Goal: Information Seeking & Learning: Learn about a topic

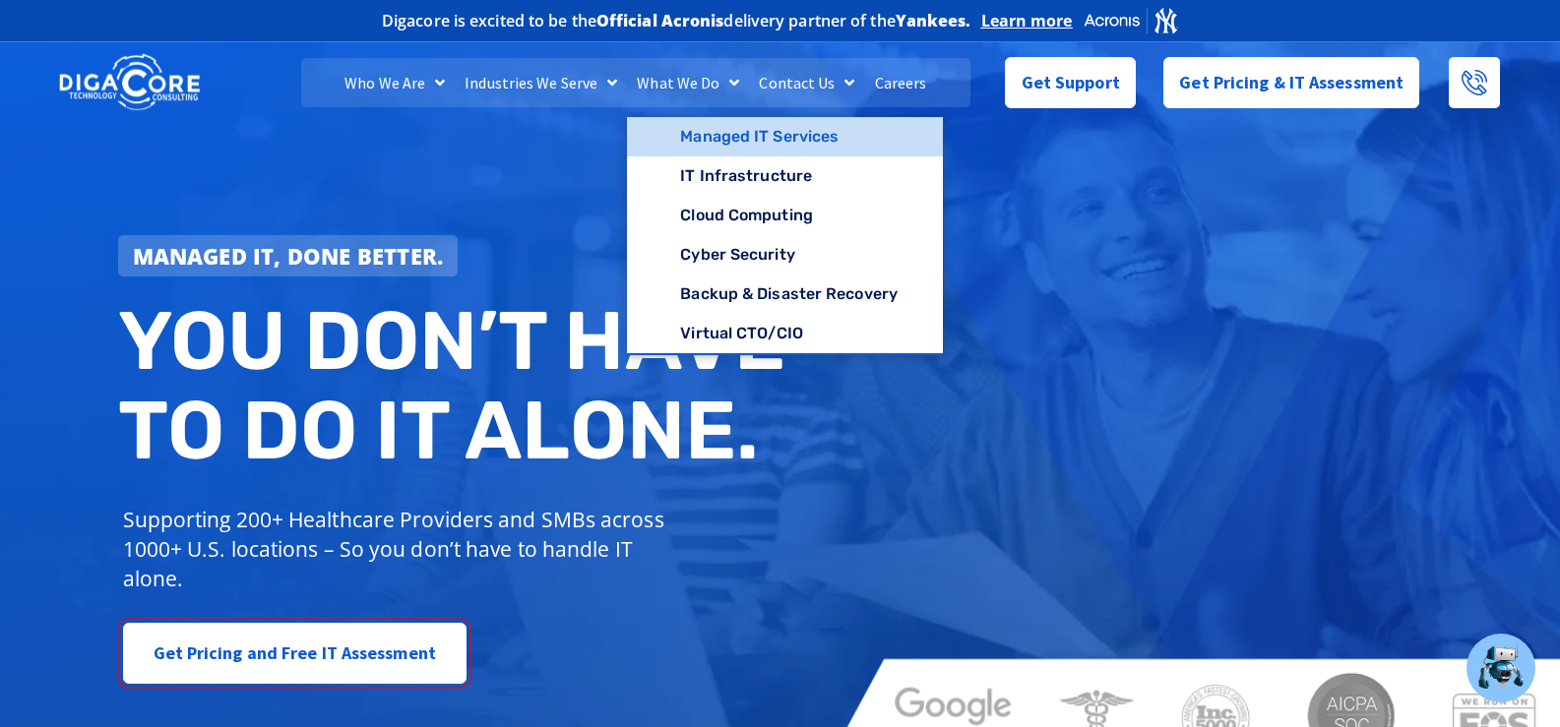
click at [703, 134] on link "Managed IT Services" at bounding box center [785, 136] width 316 height 39
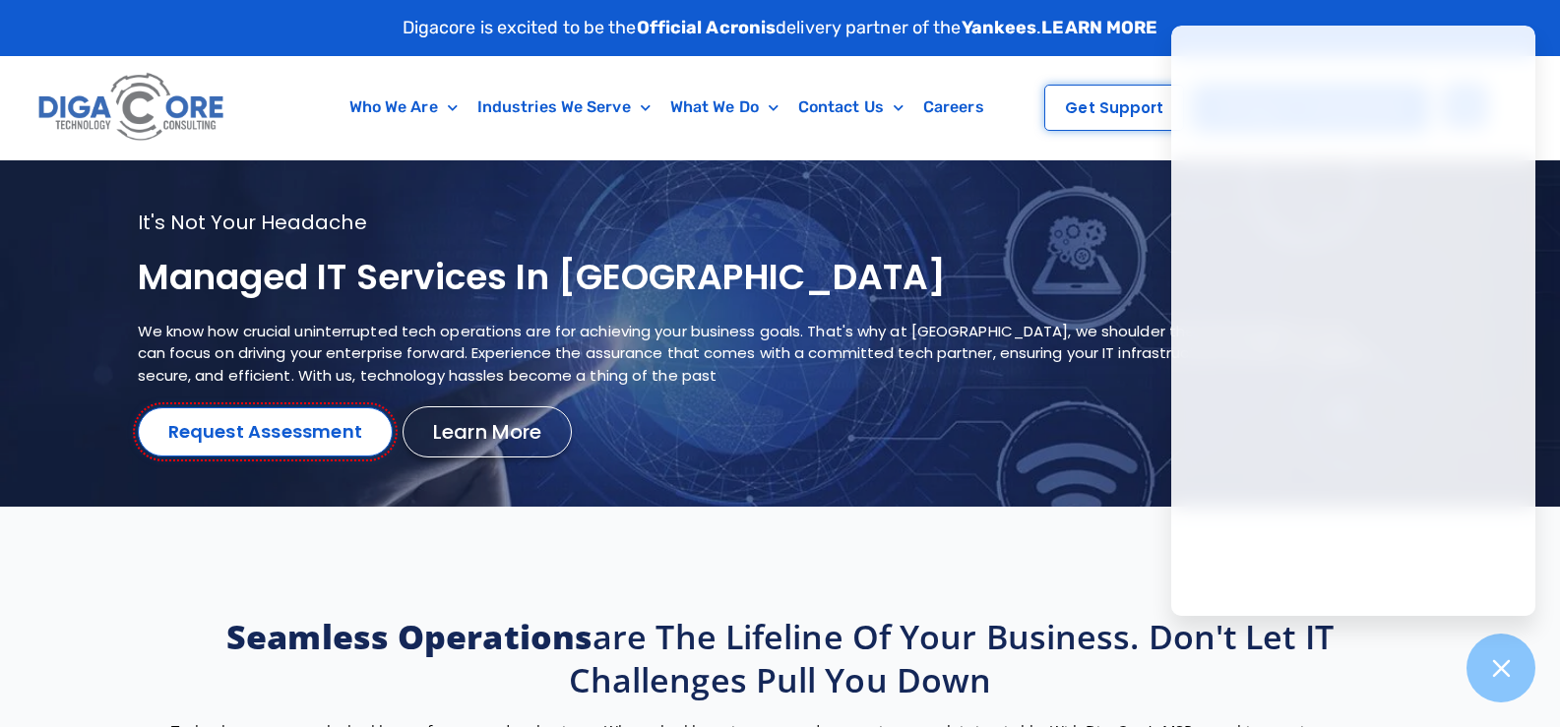
click at [242, 287] on h1 "Managed IT services in [GEOGRAPHIC_DATA]" at bounding box center [756, 278] width 1236 height 46
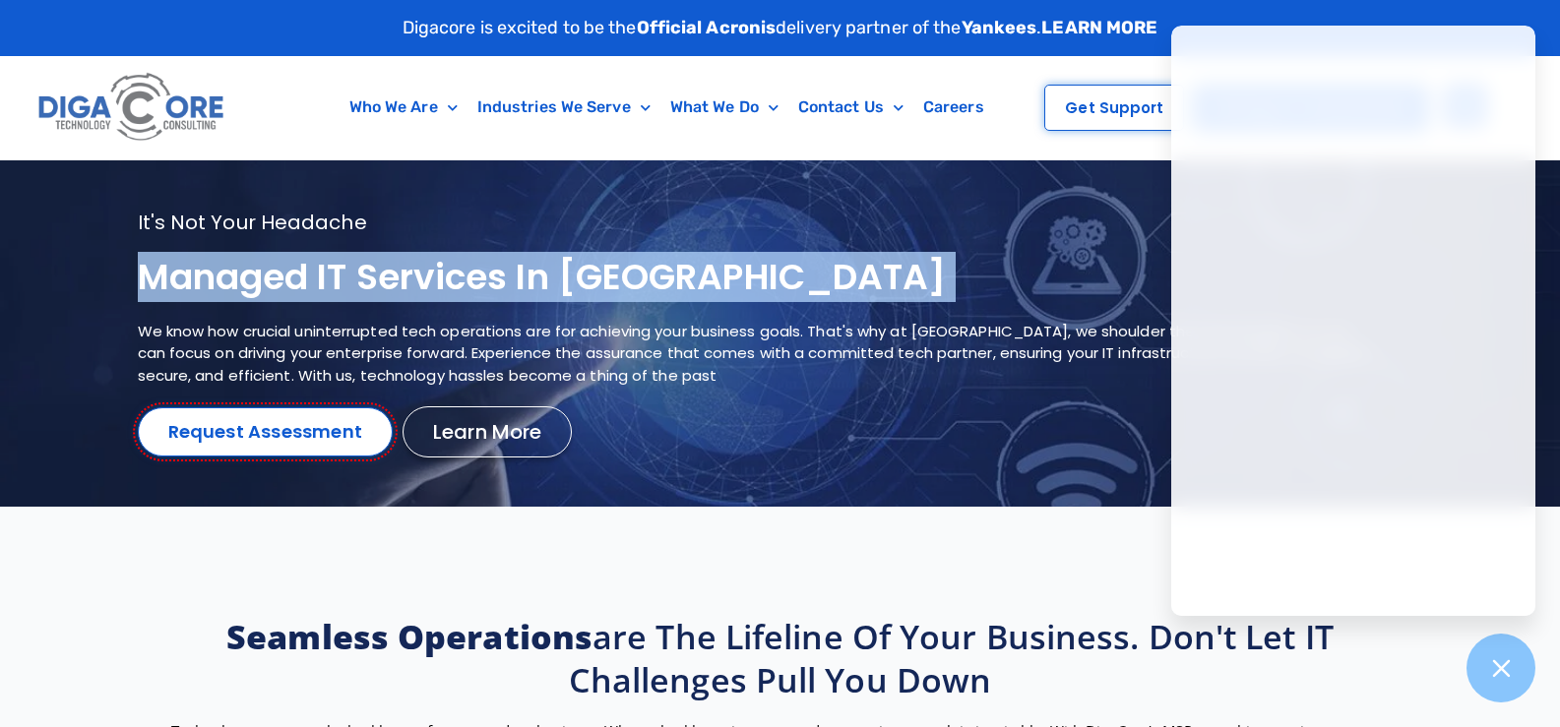
click at [242, 287] on h1 "Managed IT services in [GEOGRAPHIC_DATA]" at bounding box center [756, 278] width 1236 height 46
copy div "Managed IT services in [GEOGRAPHIC_DATA]"
click at [421, 280] on h1 "Managed IT services in [GEOGRAPHIC_DATA]" at bounding box center [756, 278] width 1236 height 46
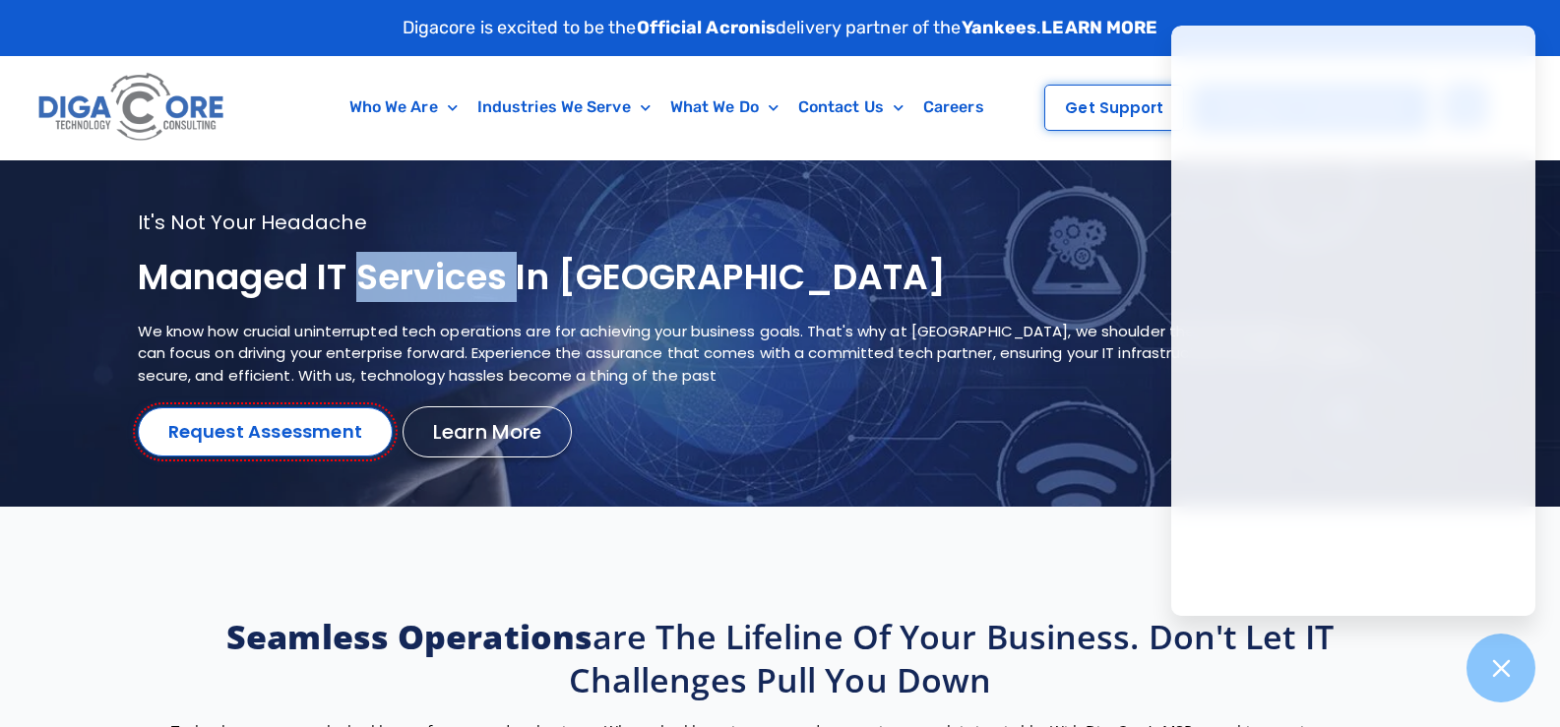
click at [421, 280] on h1 "Managed IT services in [GEOGRAPHIC_DATA]" at bounding box center [756, 278] width 1236 height 46
click at [514, 287] on h1 "Managed IT services in [GEOGRAPHIC_DATA]" at bounding box center [756, 278] width 1236 height 46
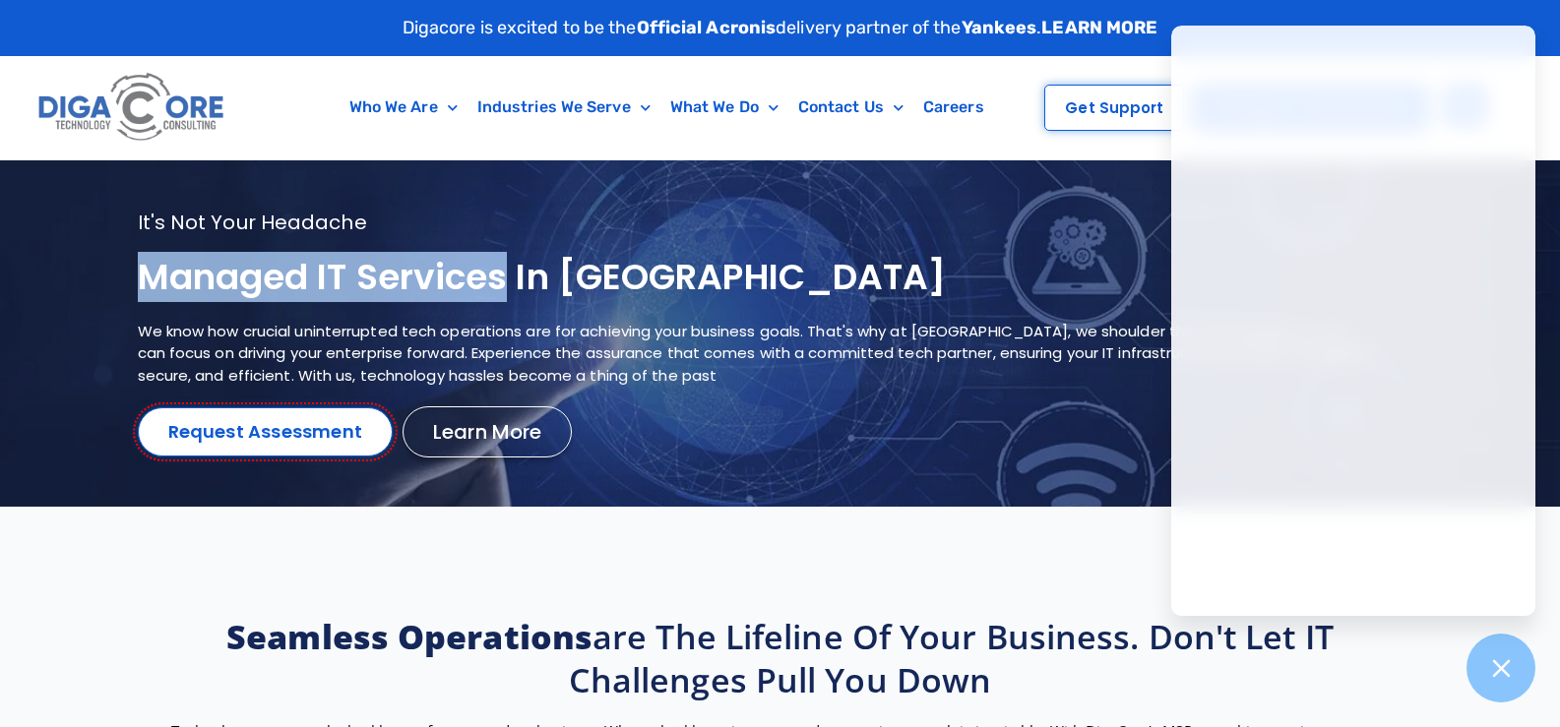
drag, startPoint x: 140, startPoint y: 281, endPoint x: 514, endPoint y: 274, distance: 374.1
click at [514, 274] on h1 "Managed IT services in [GEOGRAPHIC_DATA]" at bounding box center [756, 278] width 1236 height 46
copy h1 "Managed IT services"
